Goal: Information Seeking & Learning: Learn about a topic

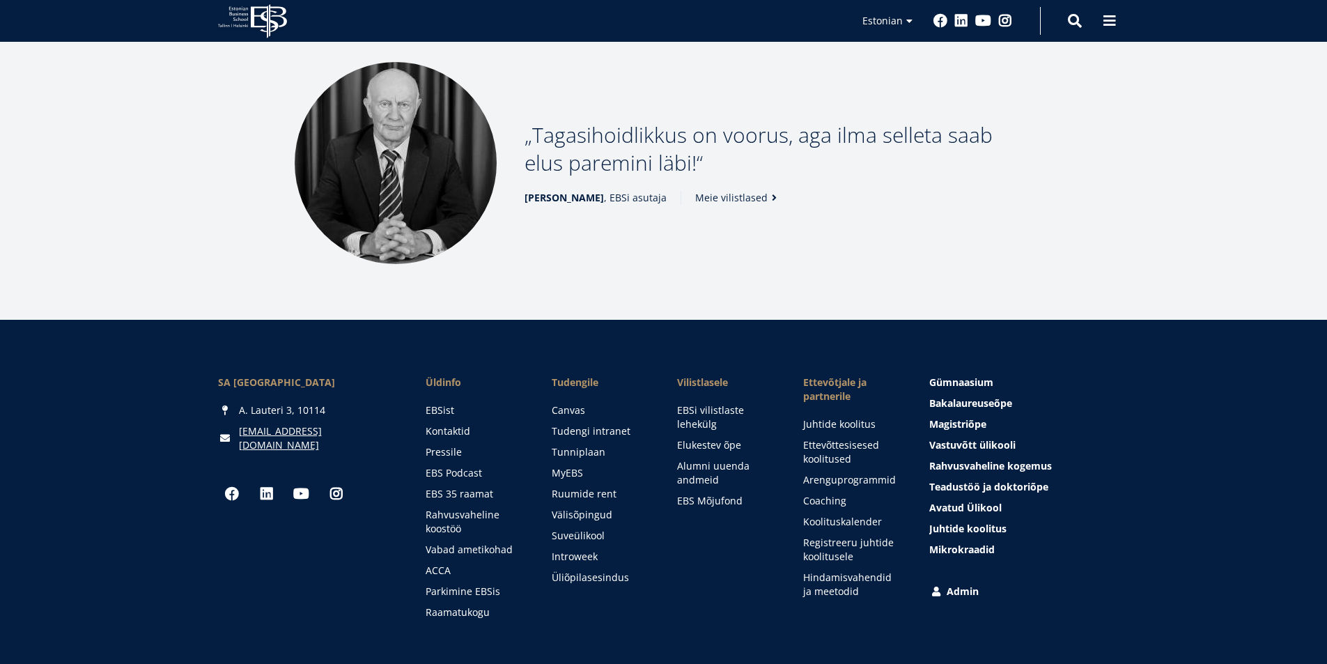
scroll to position [1892, 0]
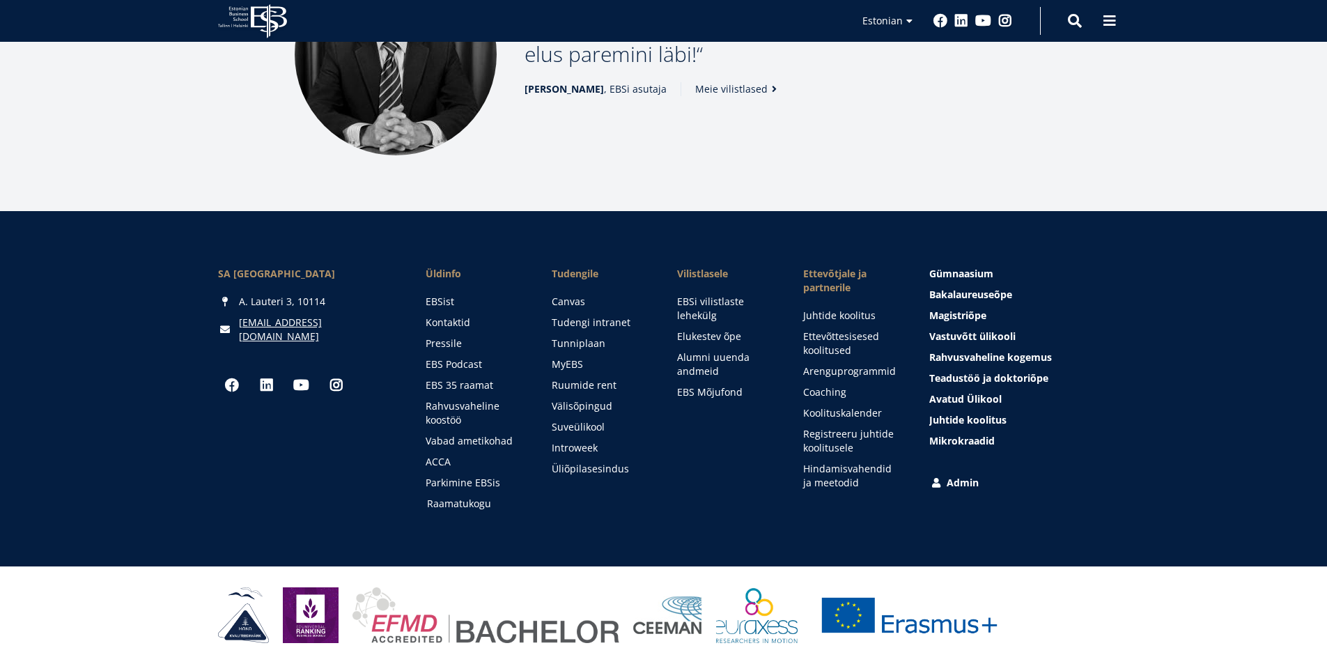
click at [458, 501] on link "Raamatukogu" at bounding box center [476, 504] width 98 height 14
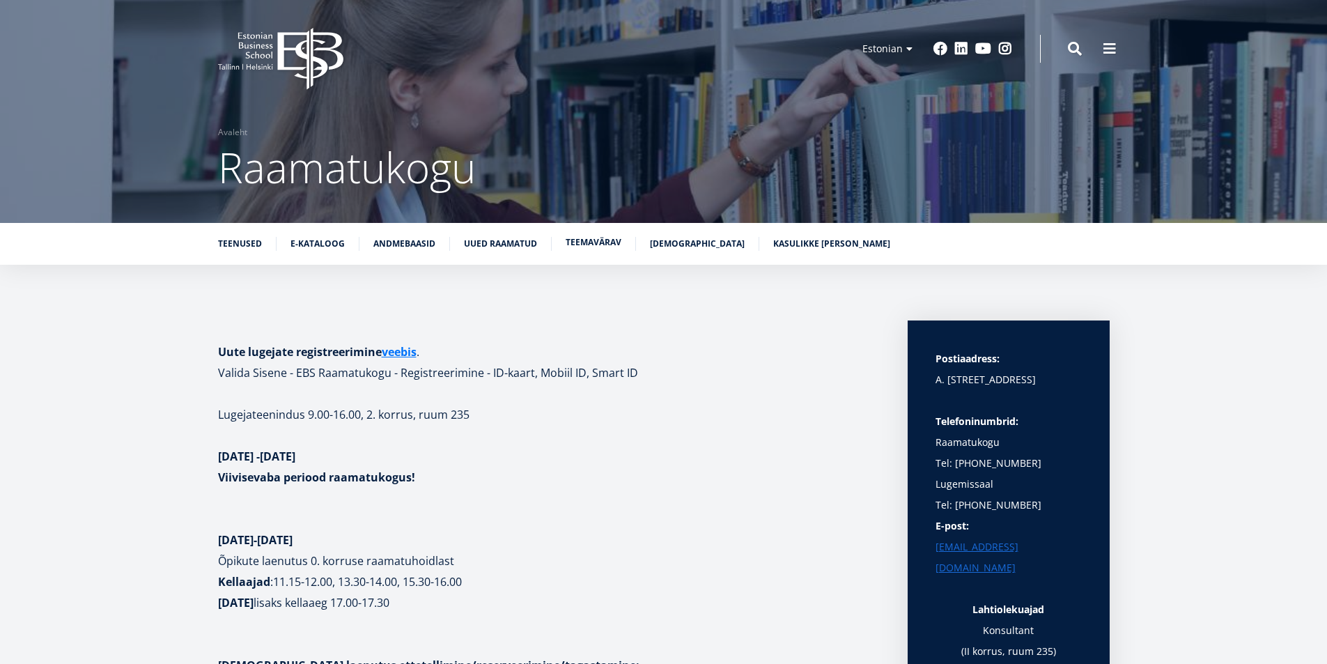
click at [566, 242] on link "Teemavärav" at bounding box center [593, 242] width 56 height 14
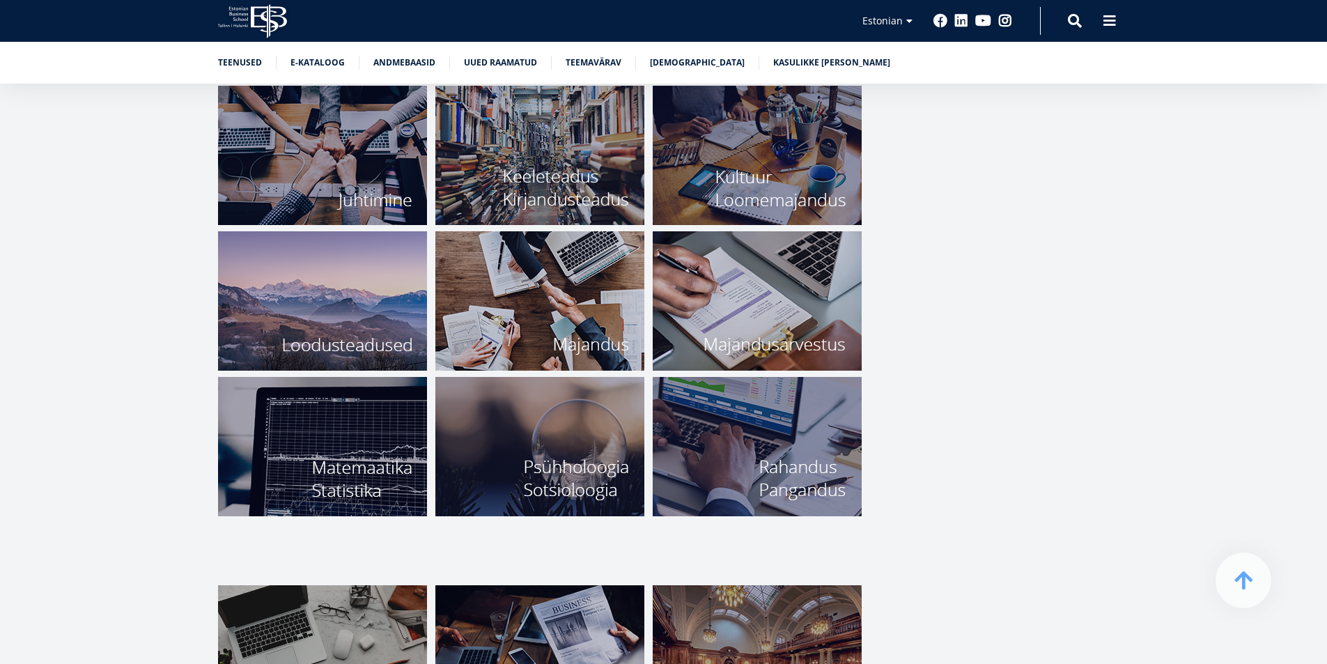
scroll to position [5258, 0]
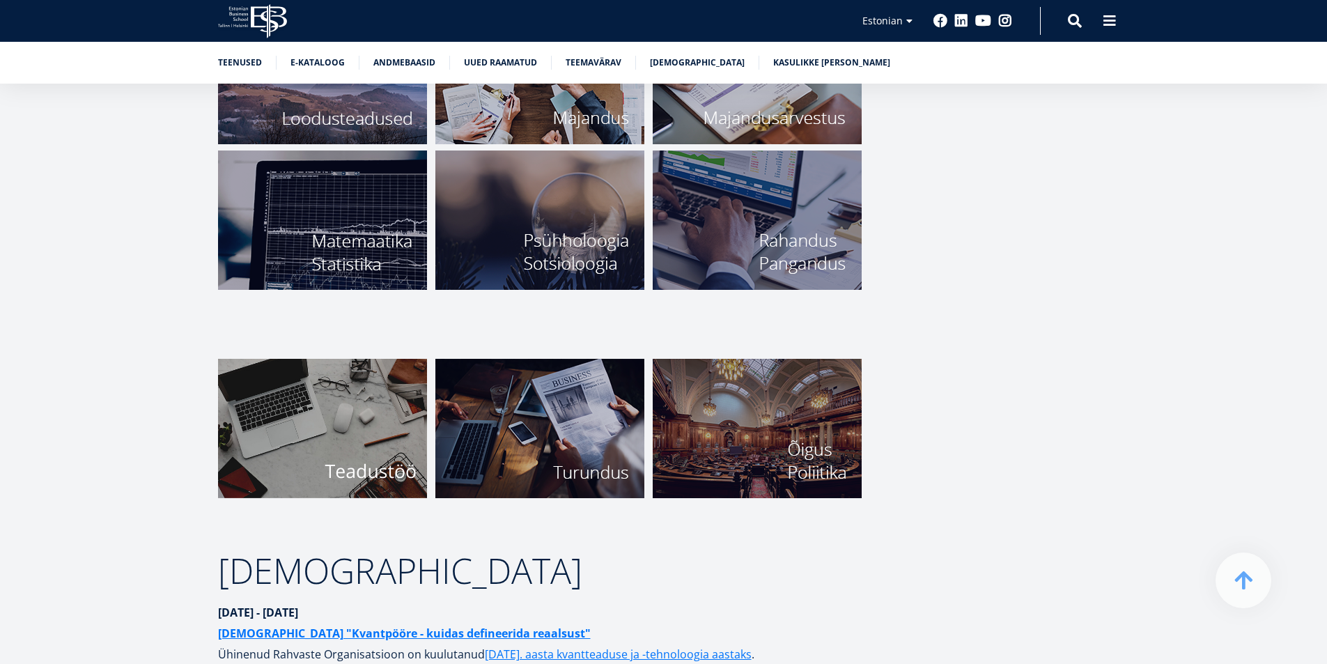
click at [339, 417] on img at bounding box center [322, 428] width 209 height 139
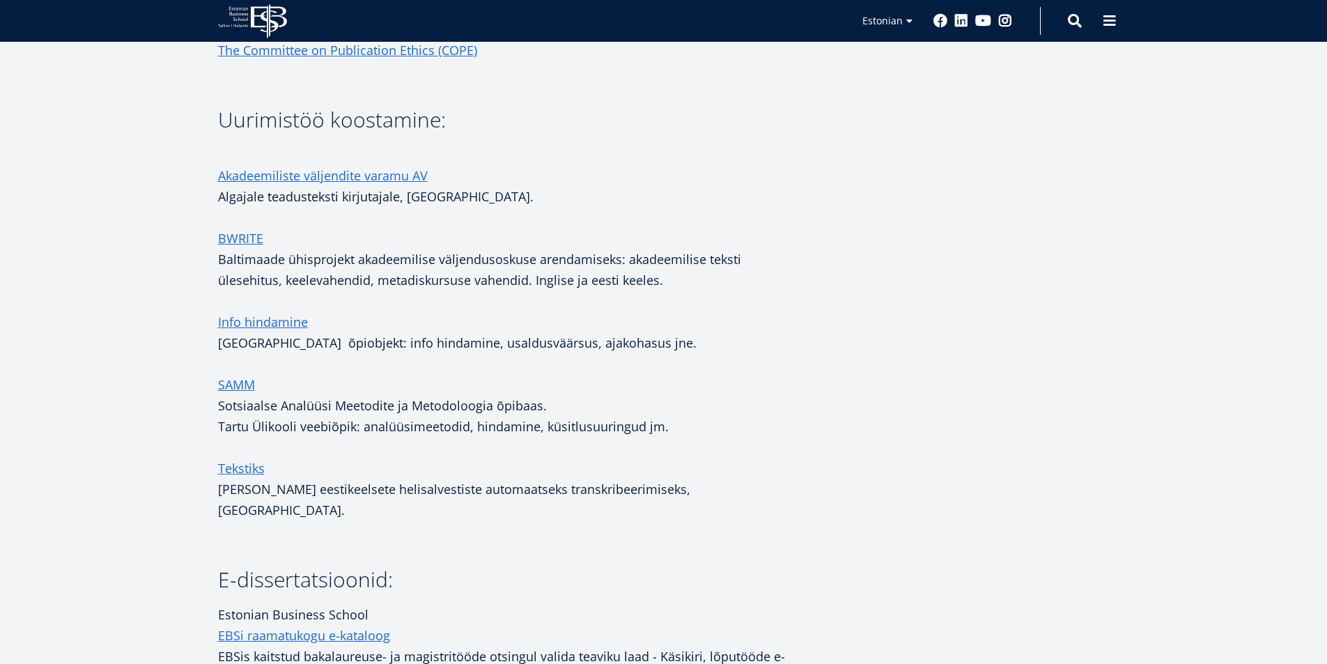
scroll to position [1880, 0]
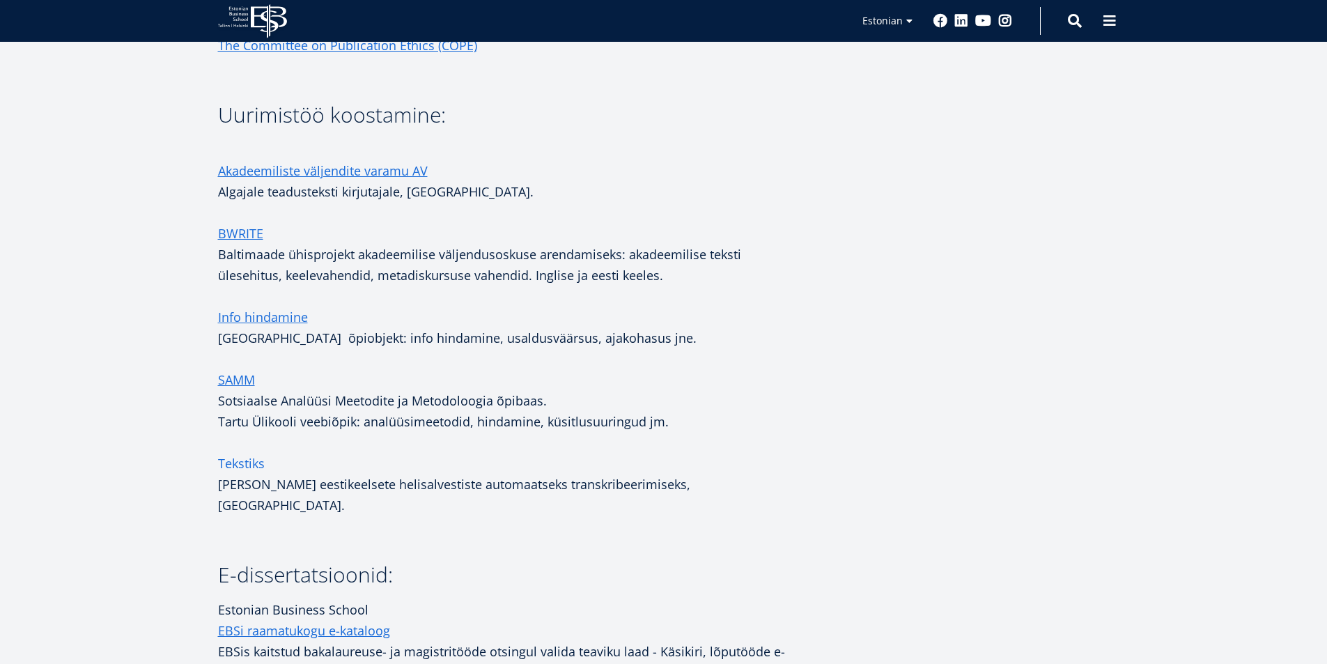
click at [244, 462] on link "Tekstiks" at bounding box center [241, 463] width 47 height 21
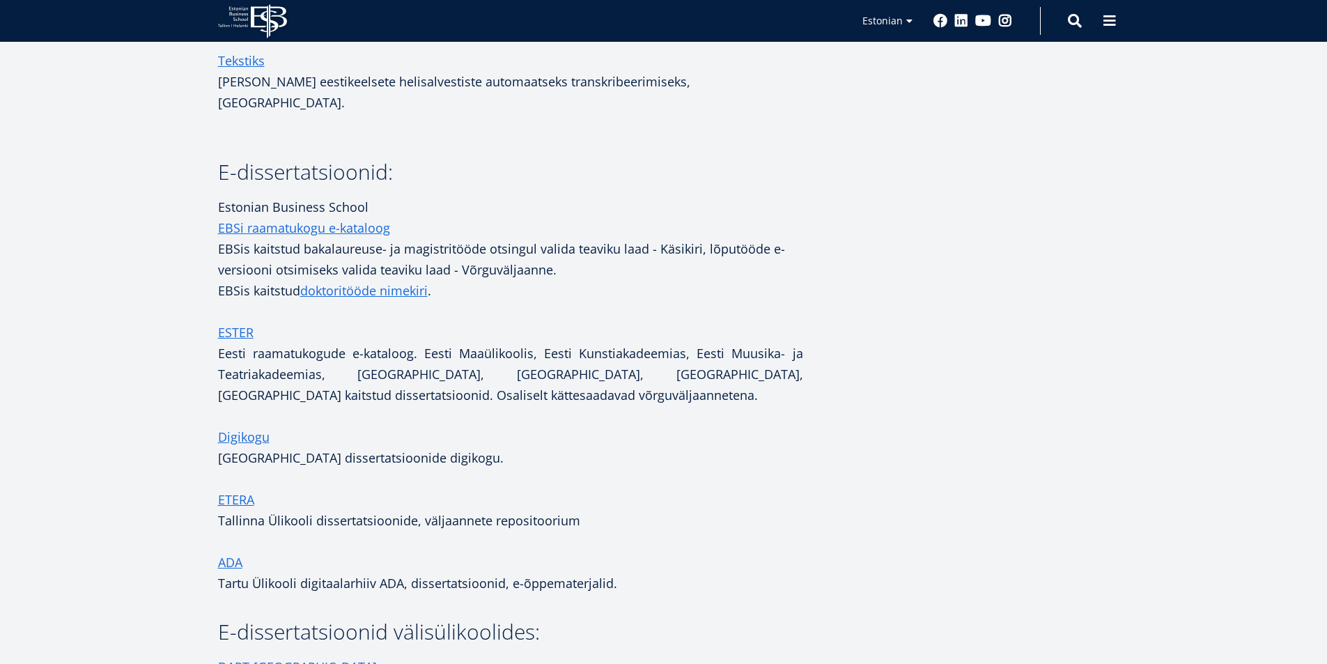
scroll to position [2298, 0]
